Goal: Find specific page/section: Find specific page/section

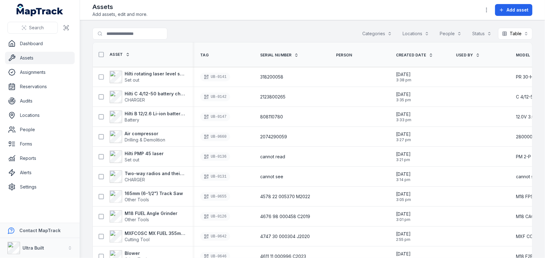
click at [413, 54] on span "Created Date" at bounding box center [411, 55] width 30 height 5
click at [410, 54] on span "Created Date" at bounding box center [411, 55] width 30 height 5
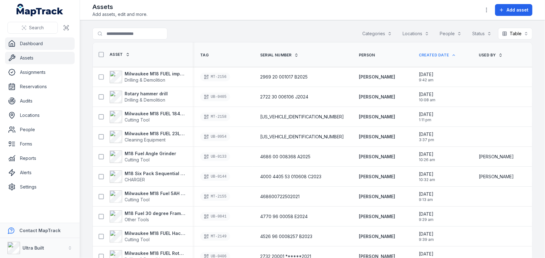
click at [25, 45] on link "Dashboard" at bounding box center [40, 43] width 70 height 12
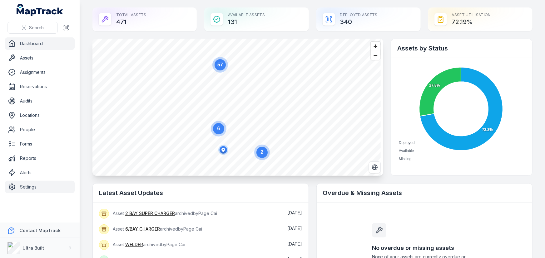
click at [28, 186] on link "Settings" at bounding box center [40, 187] width 70 height 12
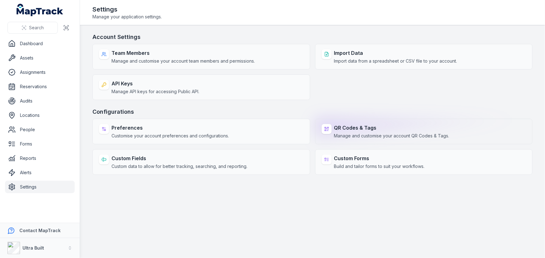
click at [347, 128] on strong "QR Codes & Tags" at bounding box center [391, 127] width 115 height 7
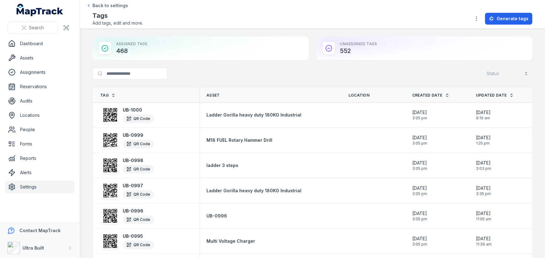
click at [248, 68] on div "Search for tags Status" at bounding box center [312, 75] width 440 height 14
click at [263, 76] on div "Search for tags Status" at bounding box center [312, 75] width 440 height 14
click at [27, 59] on link "Assets" at bounding box center [40, 58] width 70 height 12
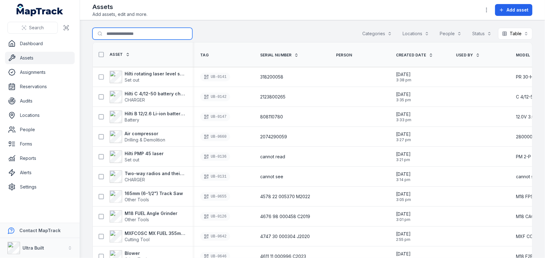
click at [142, 36] on input "Search for assets" at bounding box center [142, 34] width 100 height 12
type input "******"
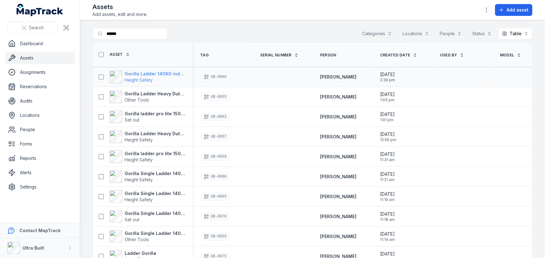
click at [146, 73] on strong "Gorilla Ladder 140KG industrial" at bounding box center [155, 74] width 61 height 6
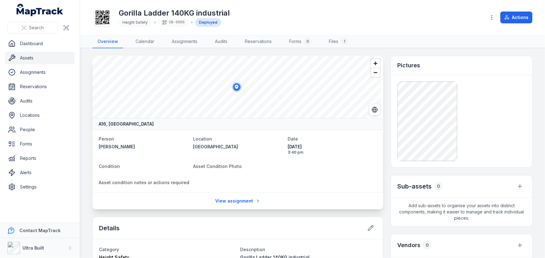
click at [33, 58] on link "Assets" at bounding box center [40, 58] width 70 height 12
